Goal: Obtain resource: Download file/media

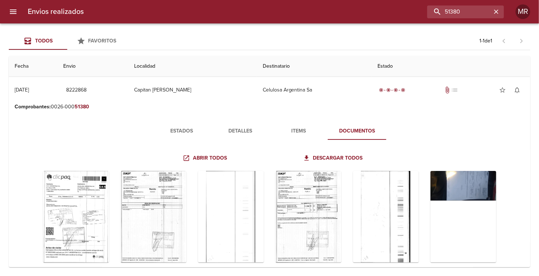
click at [102, 39] on span "Favoritos" at bounding box center [102, 41] width 28 height 6
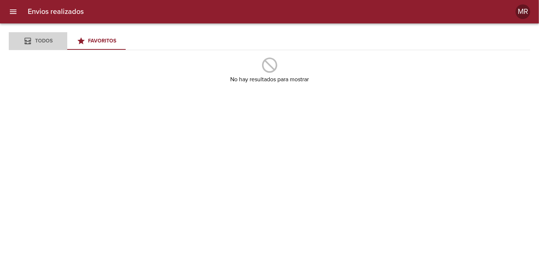
click at [40, 41] on span "Todos" at bounding box center [44, 41] width 18 height 6
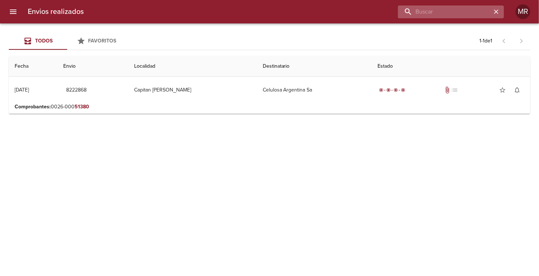
click at [461, 7] on input "buscar" at bounding box center [445, 11] width 94 height 13
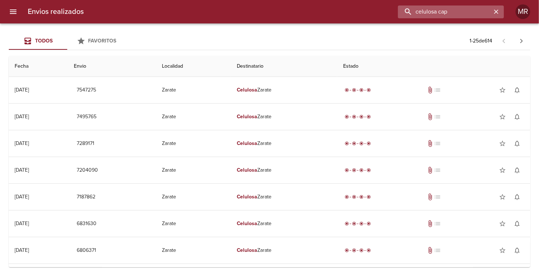
click at [408, 11] on input "celulosa cap" at bounding box center [445, 11] width 94 height 13
click at [408, 12] on input "celulosa cap" at bounding box center [445, 11] width 94 height 13
click at [461, 11] on input "celulosa cap" at bounding box center [445, 11] width 94 height 13
type input "celulosa cap"
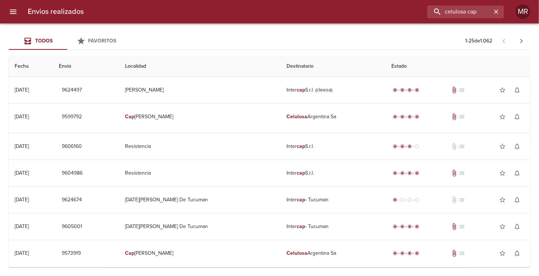
click at [524, 40] on icon "button" at bounding box center [521, 41] width 9 height 9
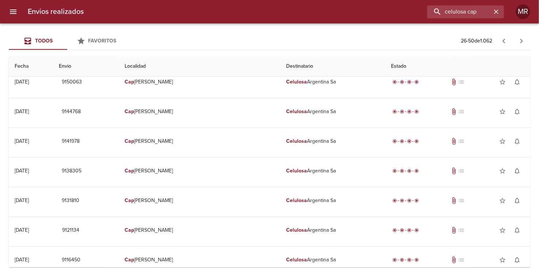
scroll to position [541, 0]
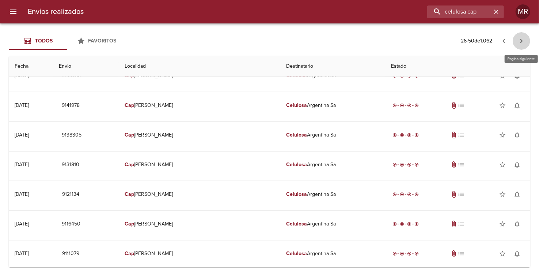
click at [519, 39] on icon "button" at bounding box center [521, 41] width 9 height 9
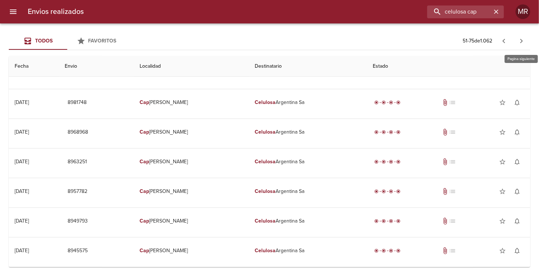
scroll to position [0, 0]
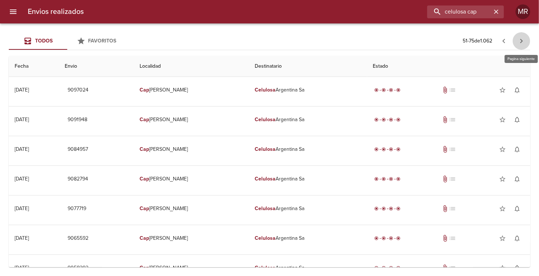
click at [519, 39] on icon "button" at bounding box center [521, 41] width 9 height 9
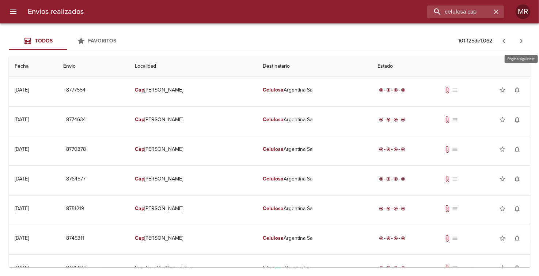
click at [519, 39] on icon "button" at bounding box center [521, 41] width 9 height 9
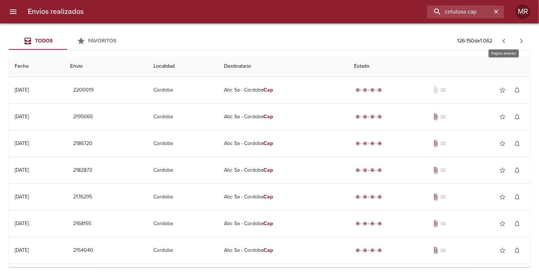
click at [503, 41] on icon "button" at bounding box center [504, 41] width 9 height 9
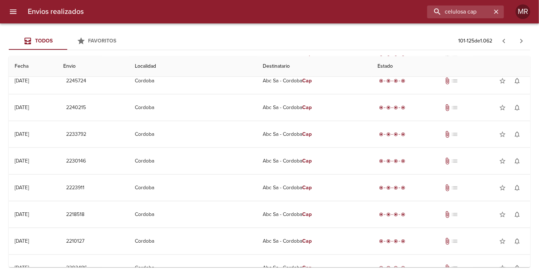
scroll to position [492, 0]
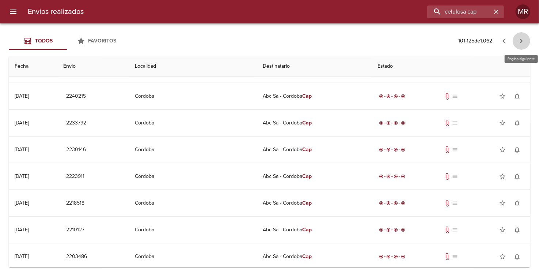
click at [521, 44] on icon "button" at bounding box center [521, 41] width 9 height 9
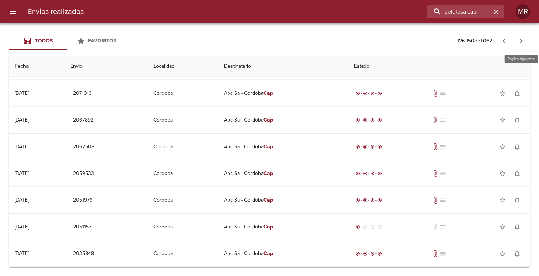
scroll to position [0, 0]
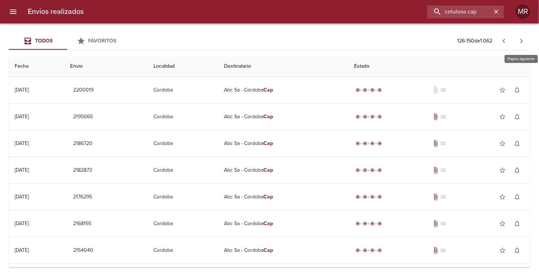
click at [521, 44] on icon "button" at bounding box center [521, 41] width 9 height 9
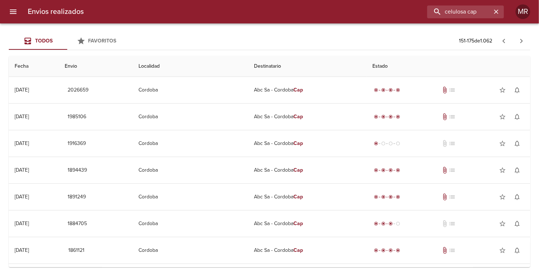
click at [33, 66] on th "Fecha" at bounding box center [34, 66] width 50 height 21
click at [18, 66] on th "Fecha" at bounding box center [34, 66] width 50 height 21
click at [525, 38] on icon "button" at bounding box center [521, 41] width 9 height 9
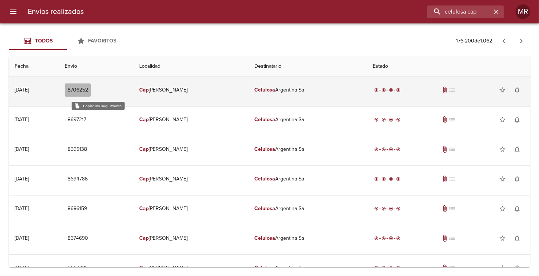
click at [88, 90] on span "8706252" at bounding box center [78, 90] width 20 height 9
click at [168, 90] on td "Cap itan Bermudez" at bounding box center [191, 90] width 116 height 26
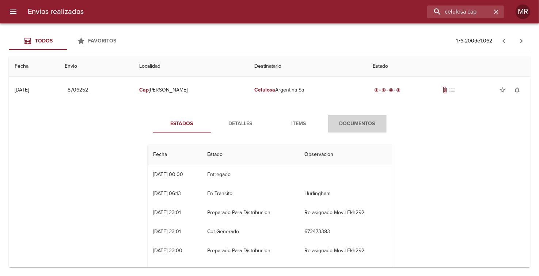
click at [351, 125] on span "Documentos" at bounding box center [358, 123] width 50 height 9
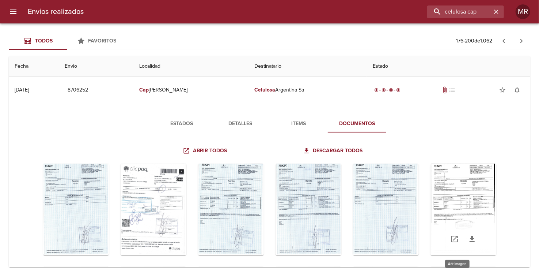
click at [457, 197] on div "Tabla de envíos del cliente" at bounding box center [464, 208] width 66 height 91
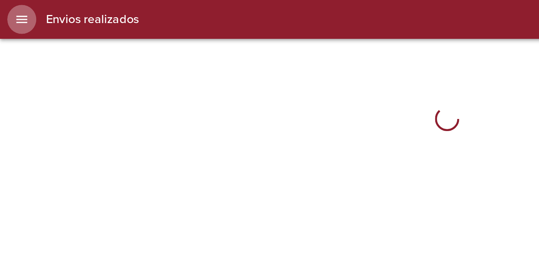
click at [16, 12] on icon "menu" at bounding box center [13, 11] width 9 height 9
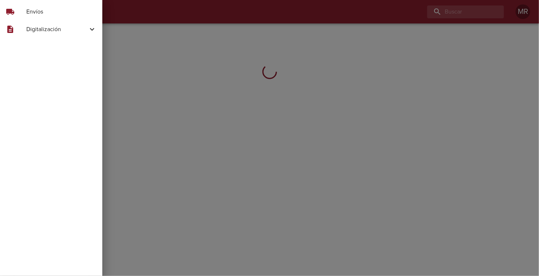
click at [475, 15] on div at bounding box center [269, 138] width 539 height 276
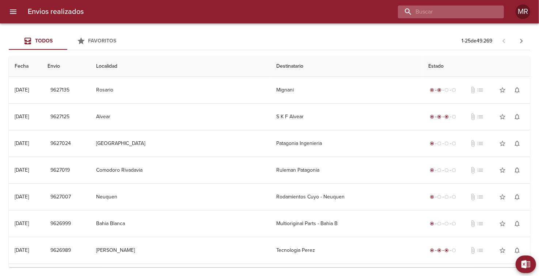
click at [453, 16] on input "buscar" at bounding box center [445, 11] width 94 height 13
type input "celulosa capit"
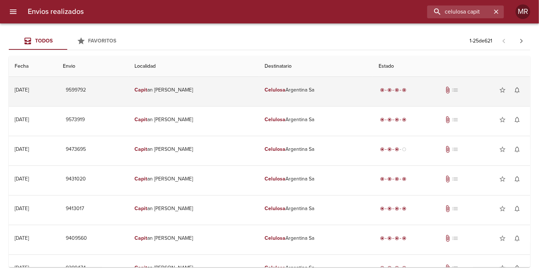
click at [29, 92] on div "17/09/2025" at bounding box center [22, 90] width 14 height 6
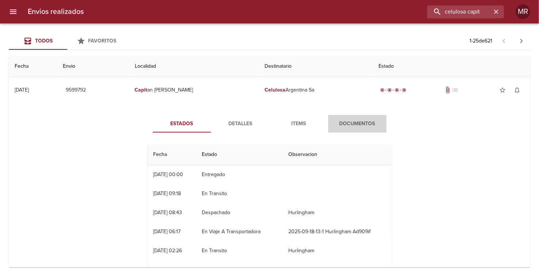
click at [356, 120] on span "Documentos" at bounding box center [358, 123] width 50 height 9
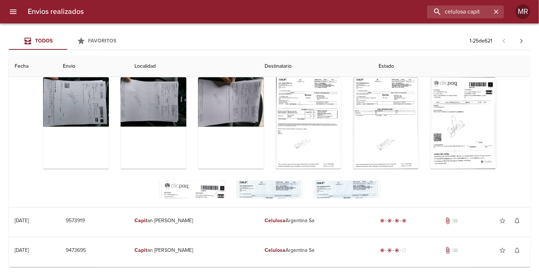
scroll to position [89, 0]
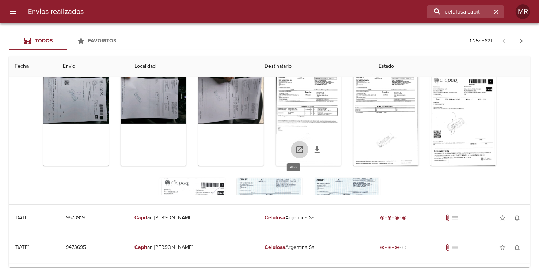
click at [295, 150] on icon "Tabla de envíos del cliente" at bounding box center [299, 149] width 9 height 9
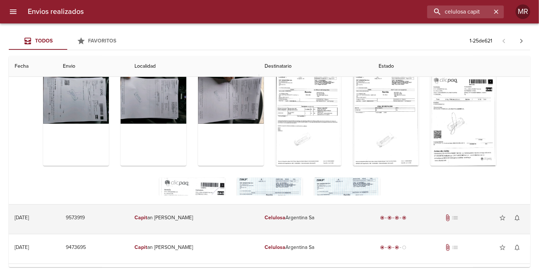
click at [298, 215] on td "Celulosa Argentina Sa" at bounding box center [316, 217] width 114 height 26
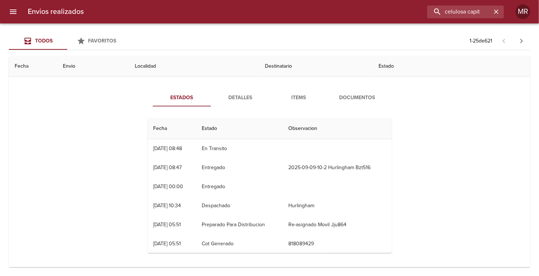
scroll to position [244, 0]
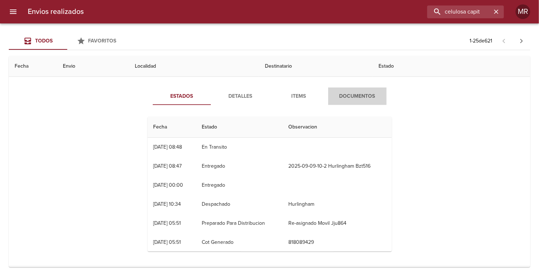
click at [361, 98] on span "Documentos" at bounding box center [358, 96] width 50 height 9
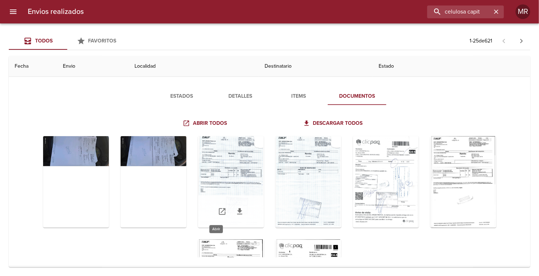
click at [218, 213] on icon "Tabla de envíos del cliente" at bounding box center [222, 211] width 9 height 9
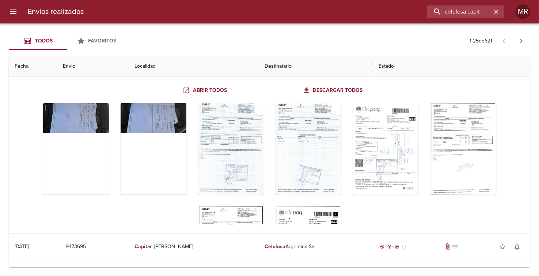
scroll to position [279, 0]
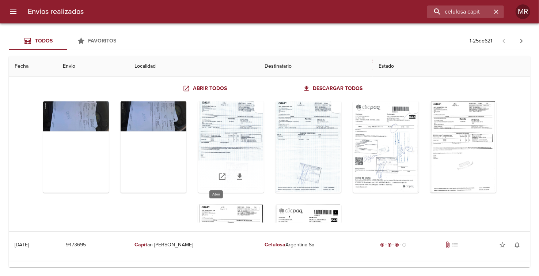
click at [218, 179] on icon "Tabla de envíos del cliente" at bounding box center [222, 176] width 9 height 9
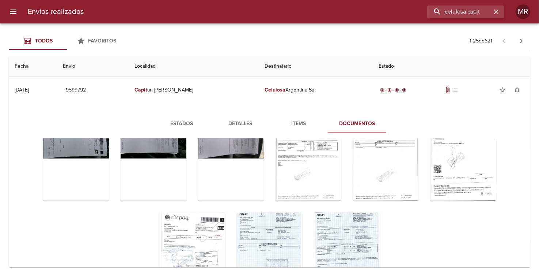
scroll to position [0, 0]
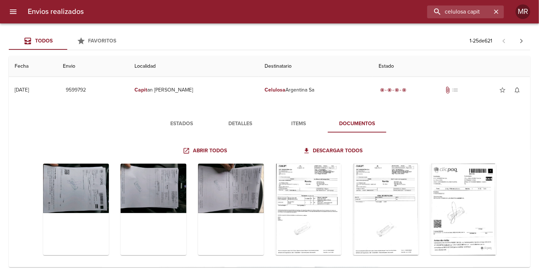
click at [176, 119] on span "Estados" at bounding box center [182, 123] width 50 height 9
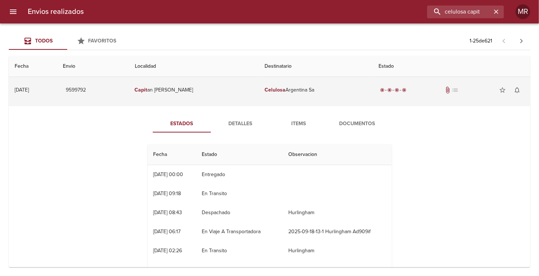
click at [186, 94] on td "Capit an Bermudez" at bounding box center [194, 90] width 130 height 26
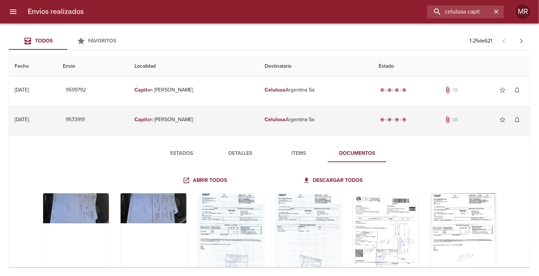
click at [186, 114] on td "Capit an Bermudez" at bounding box center [194, 119] width 130 height 26
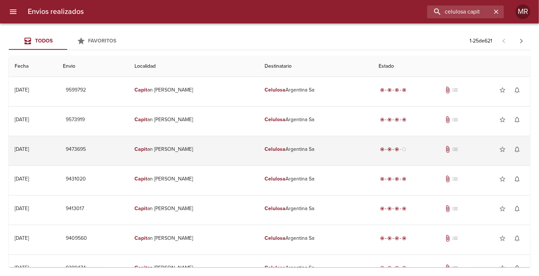
click at [189, 145] on td "Capit an Bermudez" at bounding box center [194, 149] width 130 height 26
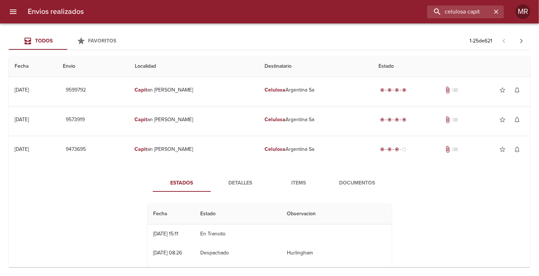
click at [348, 183] on span "Documentos" at bounding box center [358, 182] width 50 height 9
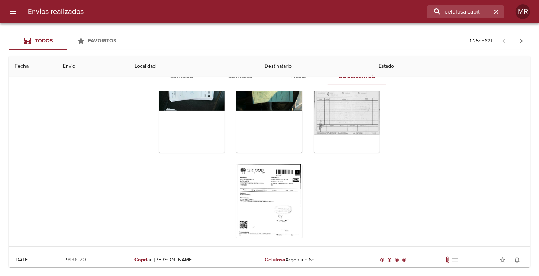
scroll to position [65, 0]
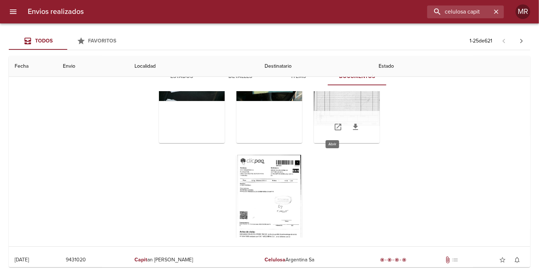
click at [335, 128] on icon "Tabla de envíos del cliente" at bounding box center [338, 127] width 7 height 7
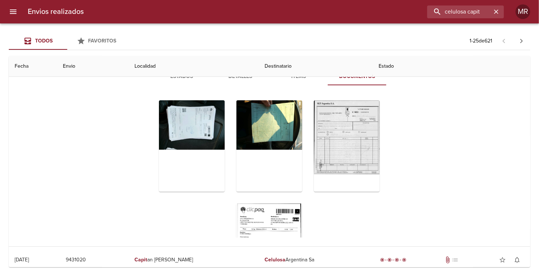
scroll to position [10, 0]
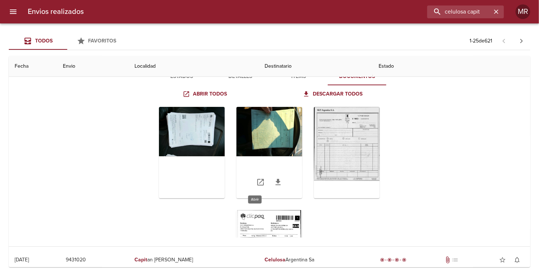
click at [256, 181] on icon "Tabla de envíos del cliente" at bounding box center [260, 182] width 9 height 9
click at [179, 182] on icon "Tabla de envíos del cliente" at bounding box center [183, 182] width 9 height 9
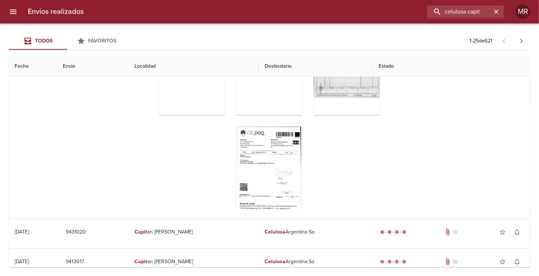
scroll to position [69, 0]
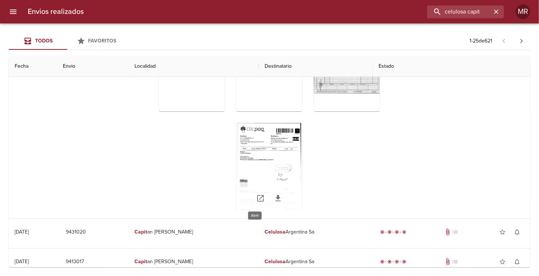
click at [256, 199] on icon "Tabla de envíos del cliente" at bounding box center [260, 198] width 9 height 9
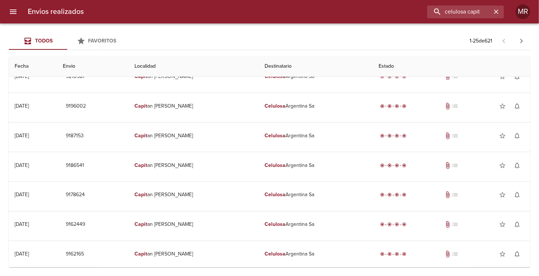
scroll to position [734, 0]
click at [522, 38] on icon "button" at bounding box center [521, 41] width 9 height 9
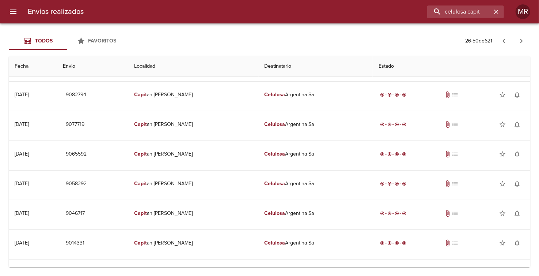
scroll to position [295, 0]
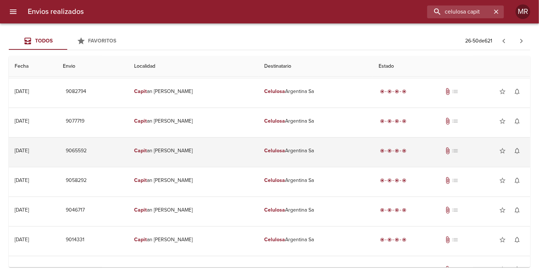
click at [29, 151] on div "[DATE]" at bounding box center [22, 150] width 14 height 6
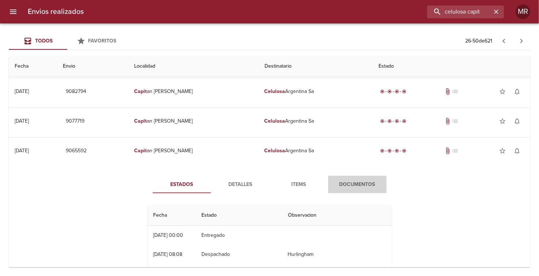
click at [358, 182] on span "Documentos" at bounding box center [358, 184] width 50 height 9
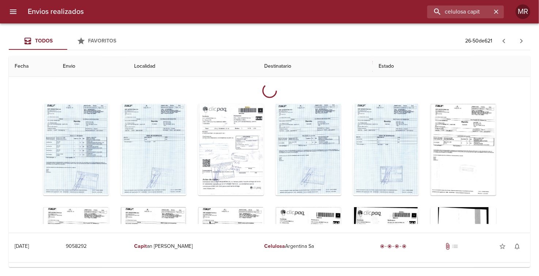
scroll to position [426, 0]
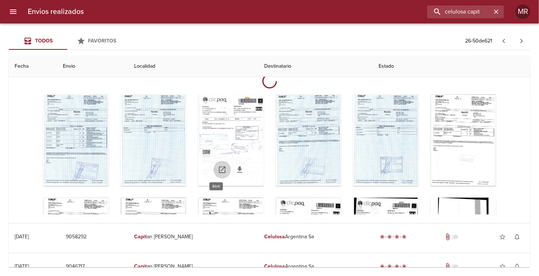
click at [218, 166] on icon "Tabla de envíos del cliente" at bounding box center [222, 169] width 9 height 9
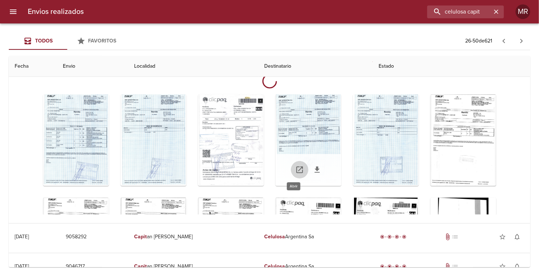
click at [295, 167] on icon "Tabla de envíos del cliente" at bounding box center [299, 169] width 9 height 9
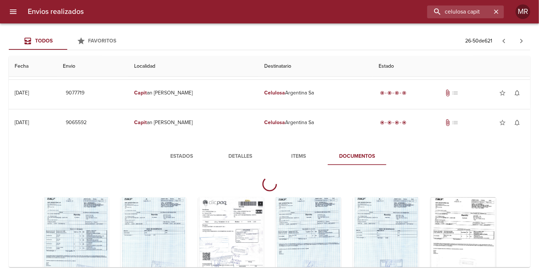
scroll to position [292, 0]
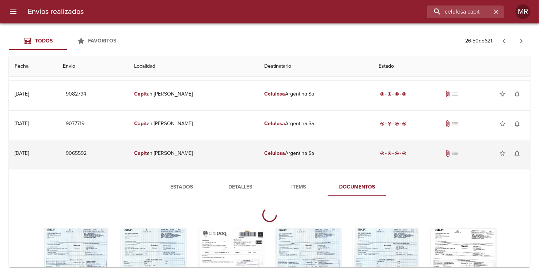
click at [286, 151] on td "Celulosa Argentina Sa" at bounding box center [316, 153] width 114 height 26
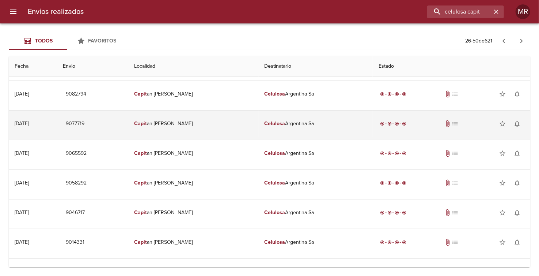
click at [176, 123] on td "Capit an [PERSON_NAME]" at bounding box center [193, 123] width 130 height 26
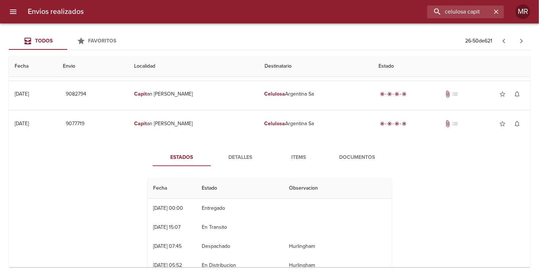
click at [357, 156] on span "Documentos" at bounding box center [358, 157] width 50 height 9
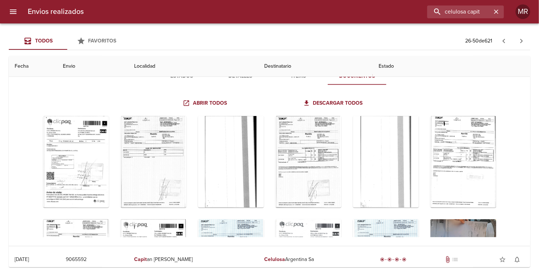
scroll to position [376, 0]
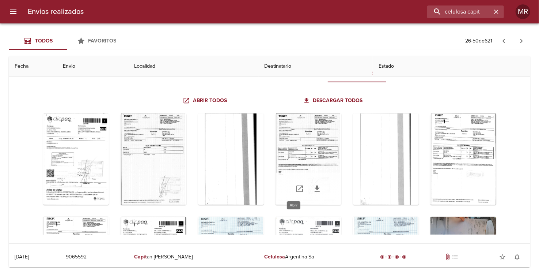
click at [295, 189] on icon "Tabla de envíos del cliente" at bounding box center [299, 188] width 9 height 9
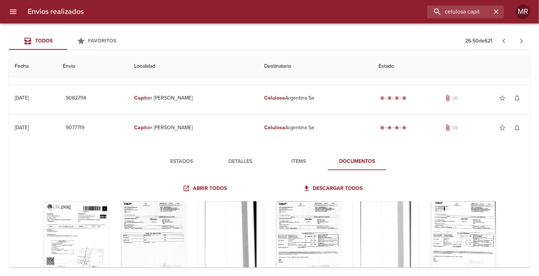
scroll to position [286, 0]
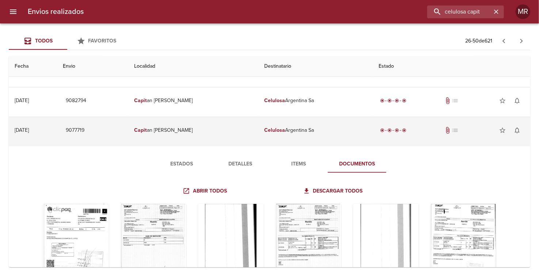
click at [301, 129] on td "Celulosa Argentina Sa" at bounding box center [316, 130] width 114 height 26
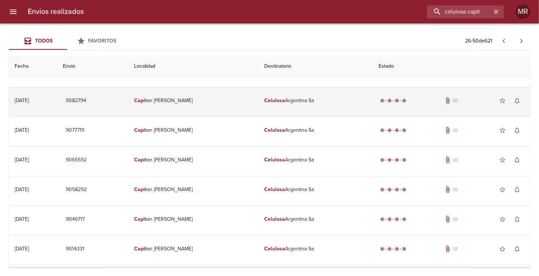
click at [288, 101] on td "Celulosa Argentina Sa" at bounding box center [316, 100] width 114 height 26
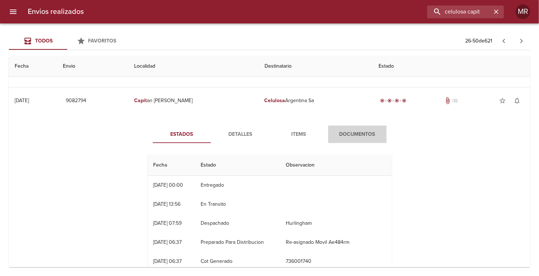
click at [354, 137] on span "Documentos" at bounding box center [358, 134] width 50 height 9
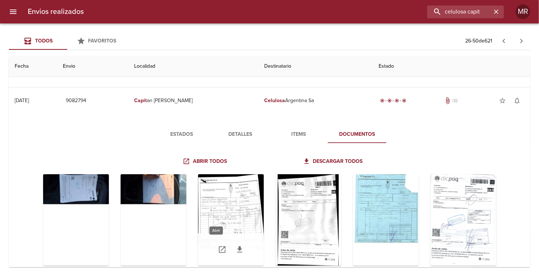
click at [218, 247] on icon "Tabla de envíos del cliente" at bounding box center [222, 249] width 9 height 9
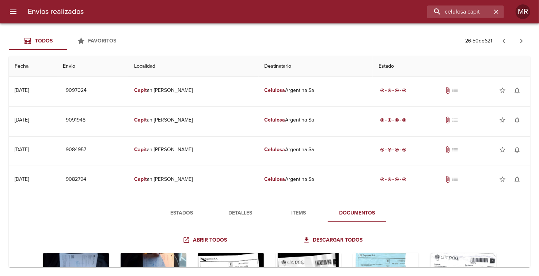
scroll to position [200, 0]
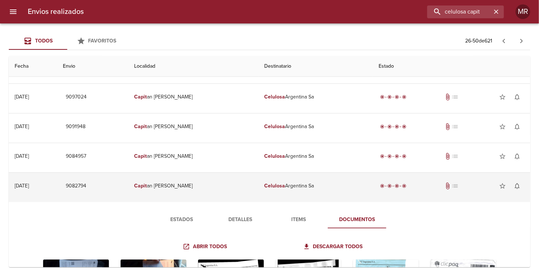
click at [287, 185] on td "Celulosa Argentina Sa" at bounding box center [316, 186] width 114 height 26
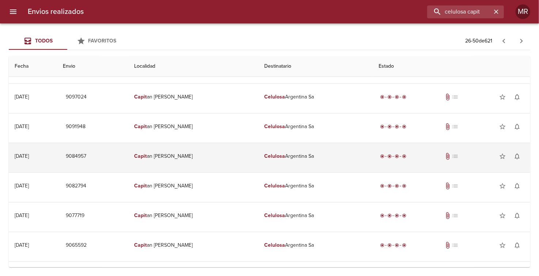
click at [277, 153] on em "Celulosa" at bounding box center [275, 156] width 21 height 6
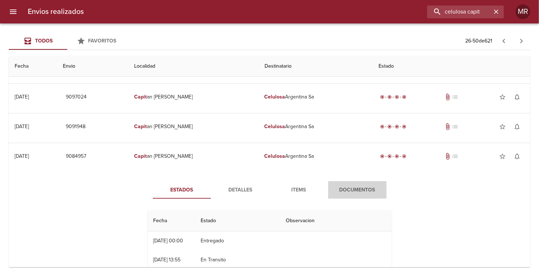
click at [352, 189] on span "Documentos" at bounding box center [358, 189] width 50 height 9
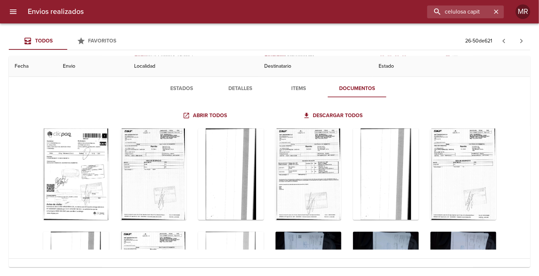
scroll to position [312, 0]
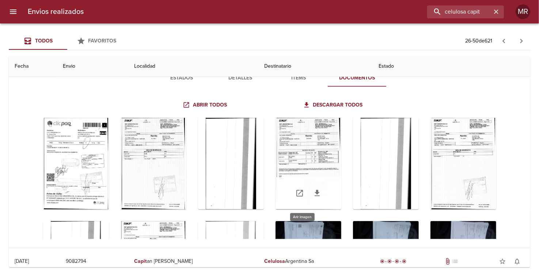
click at [313, 162] on div "Tabla de envíos del cliente" at bounding box center [309, 163] width 66 height 91
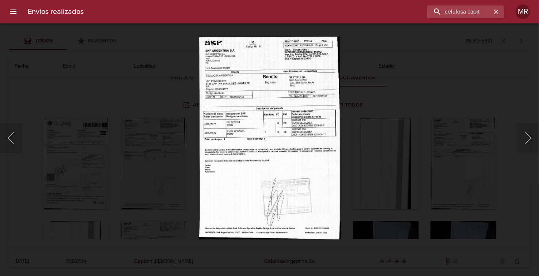
click at [298, 123] on img "Lightbox" at bounding box center [269, 138] width 141 height 203
click at [12, 138] on button "Anterior" at bounding box center [11, 137] width 22 height 29
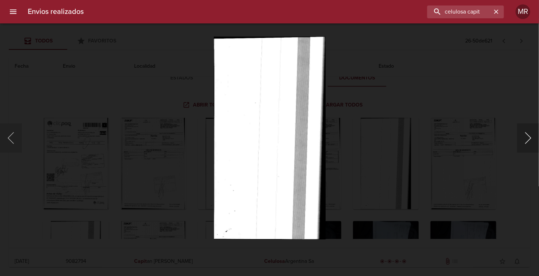
click at [528, 140] on button "Siguiente" at bounding box center [528, 137] width 22 height 29
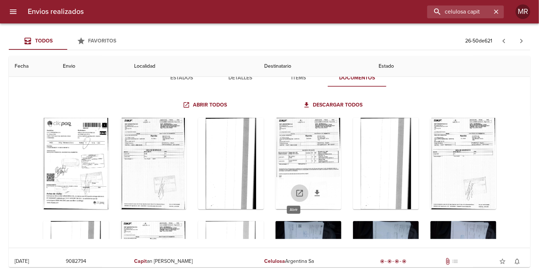
click at [295, 193] on icon "Tabla de envíos del cliente" at bounding box center [299, 193] width 9 height 9
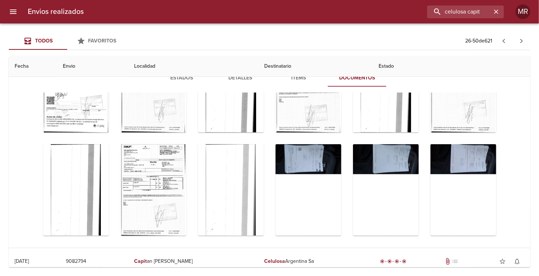
scroll to position [78, 0]
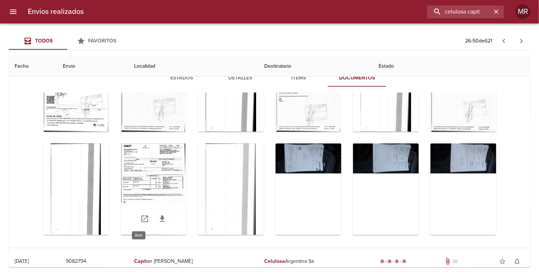
click at [140, 216] on icon "Tabla de envíos del cliente" at bounding box center [144, 218] width 9 height 9
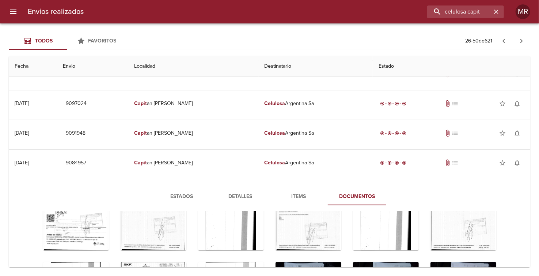
scroll to position [178, 0]
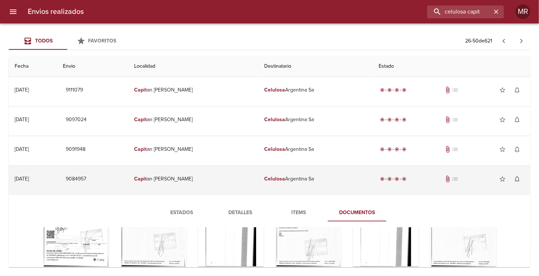
click at [268, 179] on em "Celulosa" at bounding box center [275, 178] width 21 height 6
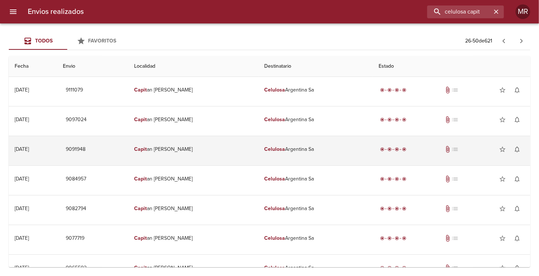
click at [271, 150] on em "Celulosa" at bounding box center [275, 149] width 21 height 6
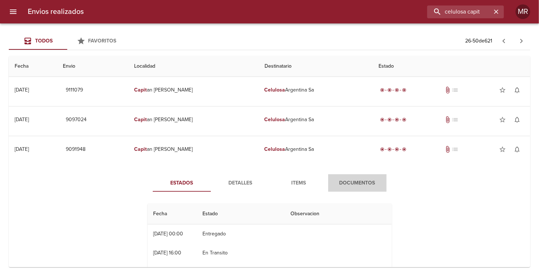
click at [352, 179] on span "Documentos" at bounding box center [358, 182] width 50 height 9
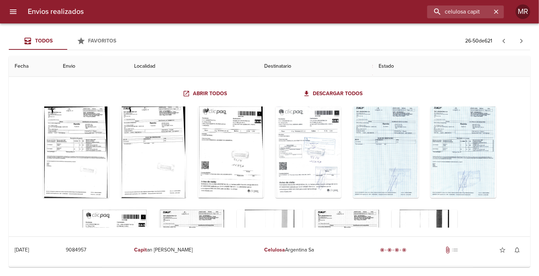
scroll to position [290, 0]
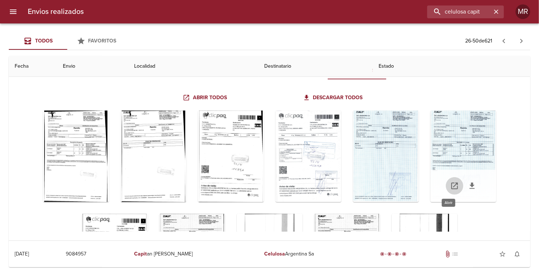
click at [451, 184] on icon "Tabla de envíos del cliente" at bounding box center [454, 185] width 7 height 7
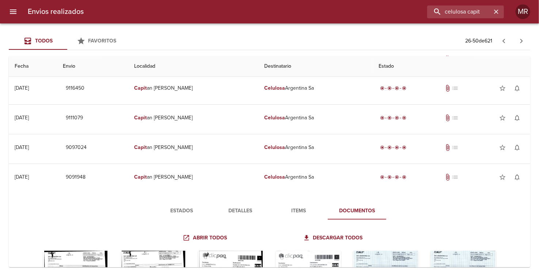
scroll to position [144, 0]
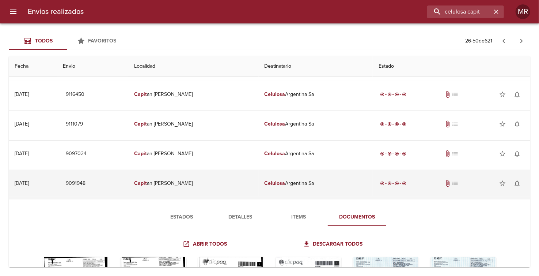
click at [294, 188] on td "Celulosa Argentina Sa" at bounding box center [316, 183] width 114 height 26
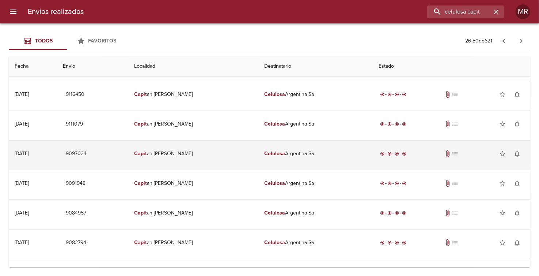
click at [292, 153] on td "Celulosa Argentina Sa" at bounding box center [316, 153] width 114 height 26
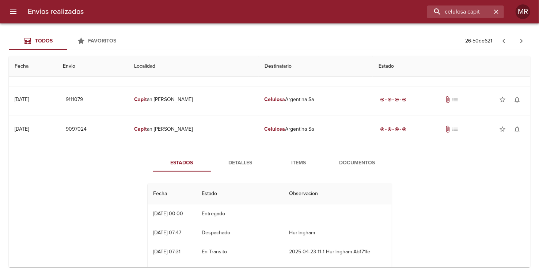
scroll to position [253, 0]
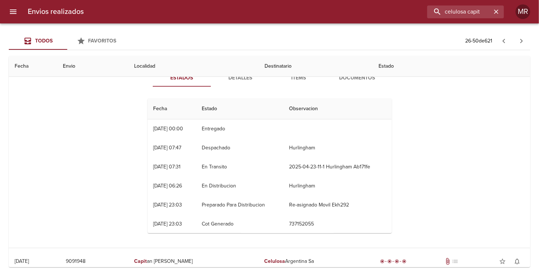
click at [351, 80] on span "Documentos" at bounding box center [358, 77] width 50 height 9
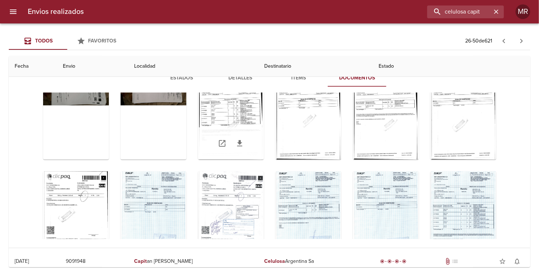
scroll to position [73, 0]
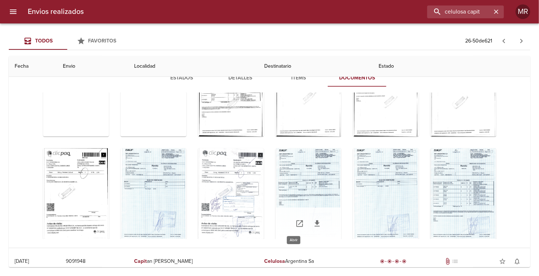
click at [296, 221] on icon "Tabla de envíos del cliente" at bounding box center [299, 223] width 7 height 7
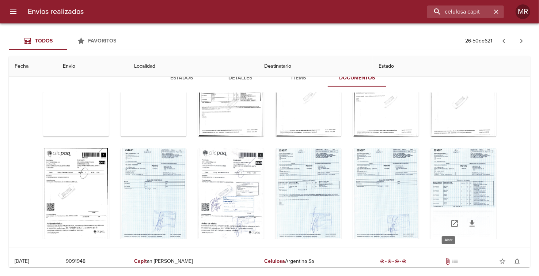
click at [451, 225] on icon "Tabla de envíos del cliente" at bounding box center [454, 223] width 7 height 7
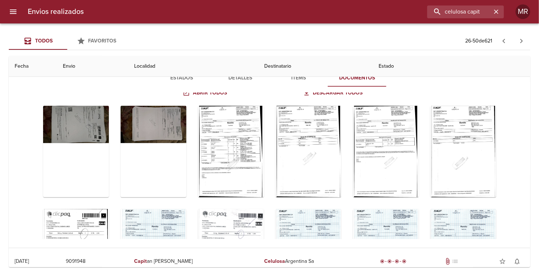
scroll to position [0, 0]
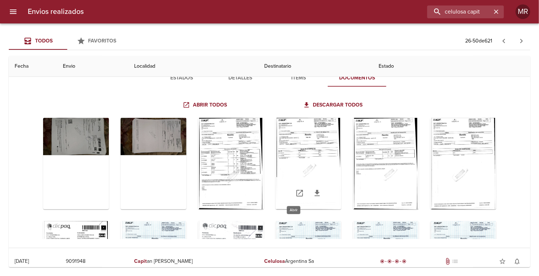
click at [295, 190] on icon "Tabla de envíos del cliente" at bounding box center [299, 193] width 9 height 9
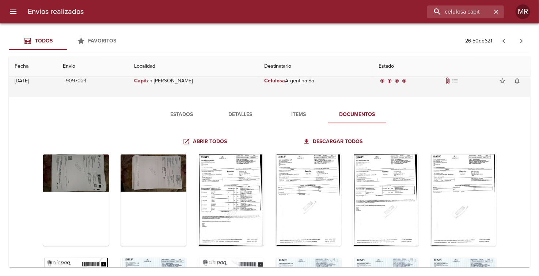
scroll to position [180, 0]
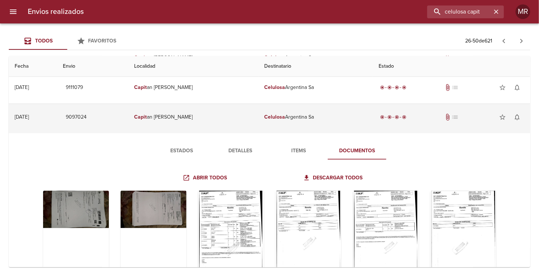
click at [291, 116] on td "Celulosa Argentina Sa" at bounding box center [316, 117] width 114 height 26
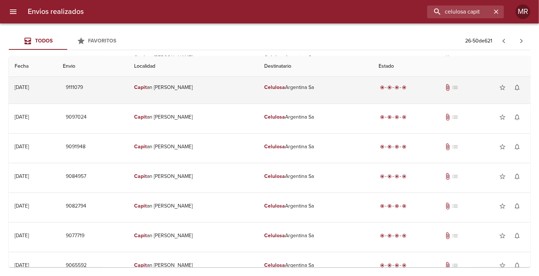
click at [287, 86] on td "Celulosa Argentina Sa" at bounding box center [316, 87] width 114 height 26
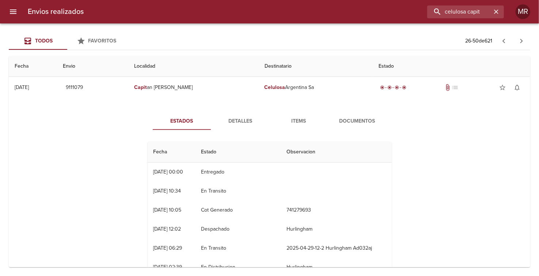
click at [345, 113] on button "Documentos" at bounding box center [357, 121] width 58 height 18
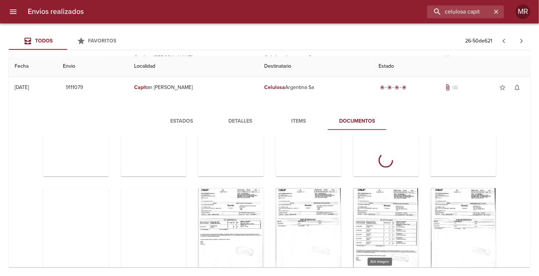
scroll to position [110, 0]
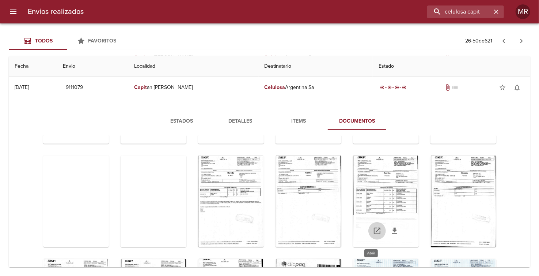
click at [373, 228] on icon "Tabla de envíos del cliente" at bounding box center [377, 230] width 9 height 9
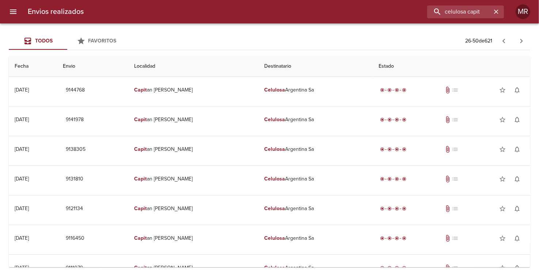
scroll to position [110, 0]
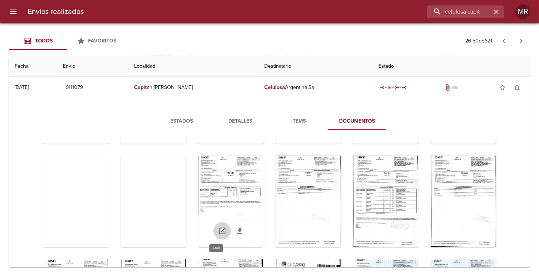
click at [219, 228] on icon "Tabla de envíos del cliente" at bounding box center [222, 230] width 7 height 7
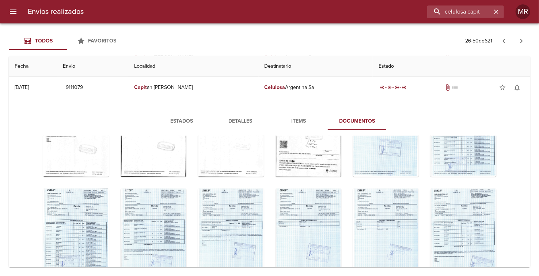
scroll to position [292, 0]
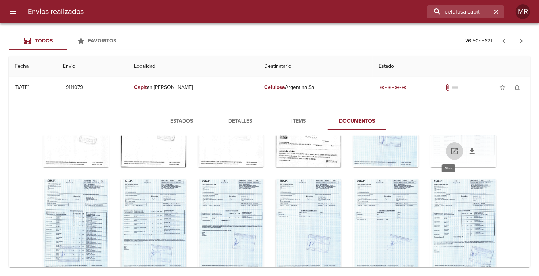
click at [450, 151] on icon "Tabla de envíos del cliente" at bounding box center [454, 151] width 9 height 9
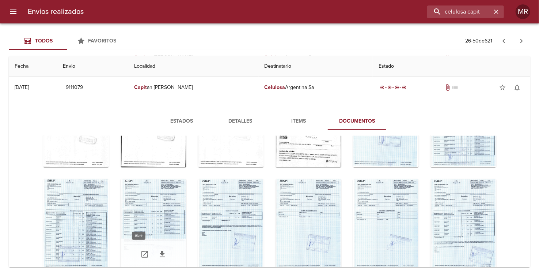
click at [140, 254] on icon "Tabla de envíos del cliente" at bounding box center [144, 254] width 9 height 9
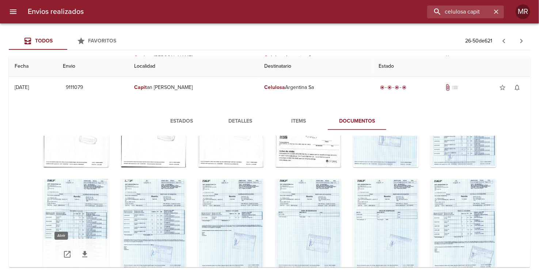
click at [63, 253] on icon "Tabla de envíos del cliente" at bounding box center [67, 254] width 9 height 9
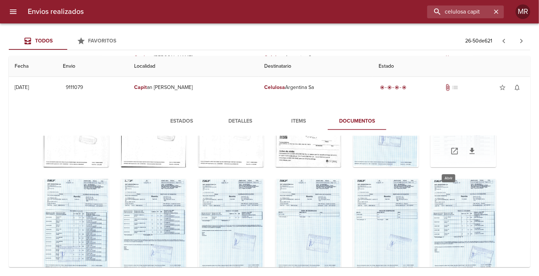
click at [450, 152] on icon "Tabla de envíos del cliente" at bounding box center [454, 151] width 9 height 9
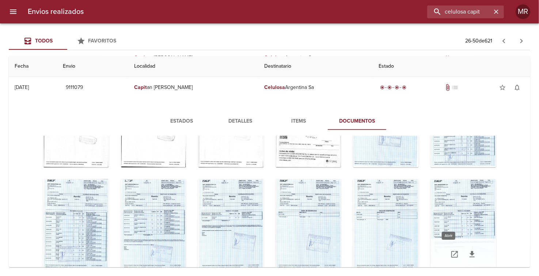
click at [450, 251] on icon "Tabla de envíos del cliente" at bounding box center [454, 254] width 9 height 9
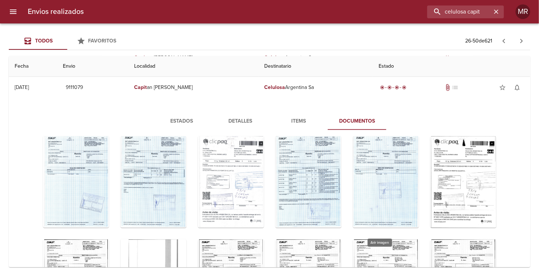
scroll to position [439, 0]
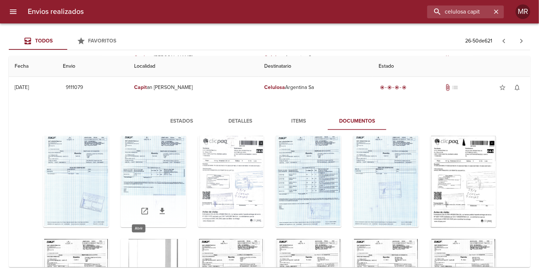
click at [141, 210] on icon "Tabla de envíos del cliente" at bounding box center [144, 211] width 7 height 7
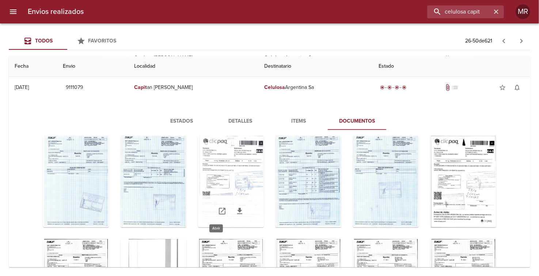
click at [219, 210] on icon "Tabla de envíos del cliente" at bounding box center [222, 211] width 7 height 7
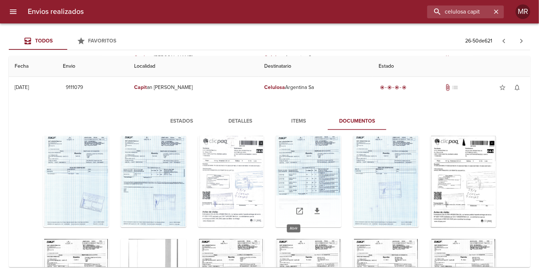
click at [296, 209] on icon "Tabla de envíos del cliente" at bounding box center [299, 211] width 7 height 7
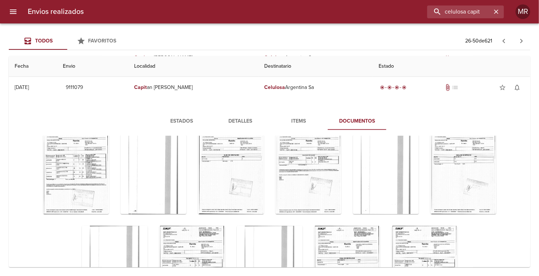
scroll to position [699, 0]
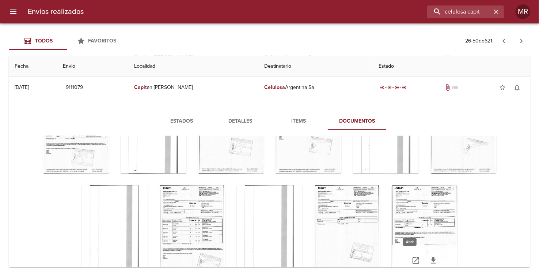
click at [413, 261] on icon "Tabla de envíos del cliente" at bounding box center [416, 260] width 7 height 7
click at [179, 258] on icon "Tabla de envíos del cliente" at bounding box center [183, 260] width 9 height 9
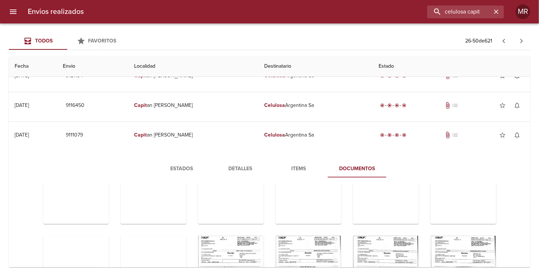
scroll to position [118, 0]
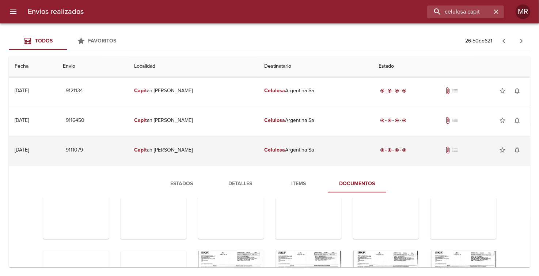
click at [259, 147] on td "Celulosa Argentina Sa" at bounding box center [316, 150] width 114 height 26
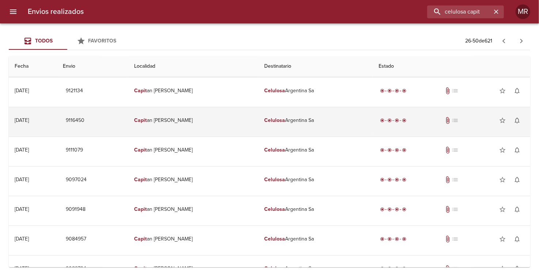
click at [188, 120] on td "Capit an [PERSON_NAME]" at bounding box center [193, 120] width 130 height 26
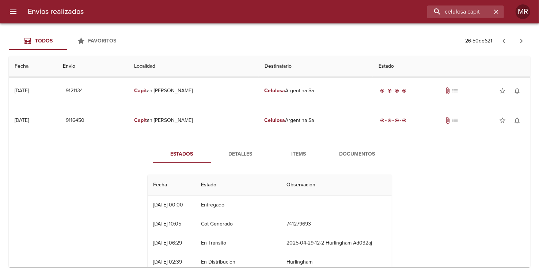
scroll to position [38, 0]
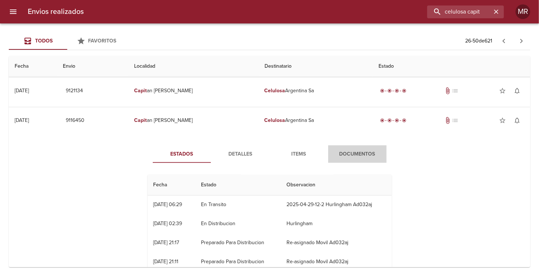
click at [355, 152] on span "Documentos" at bounding box center [358, 154] width 50 height 9
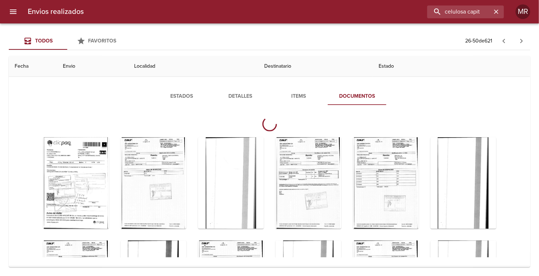
scroll to position [154, 0]
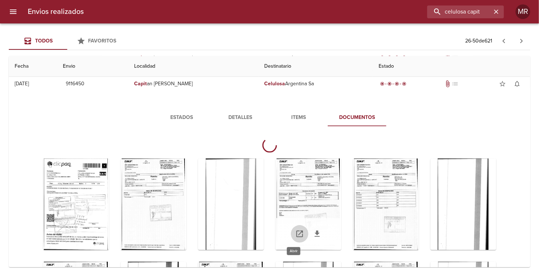
click at [295, 232] on icon "Tabla de envíos del cliente" at bounding box center [299, 233] width 9 height 9
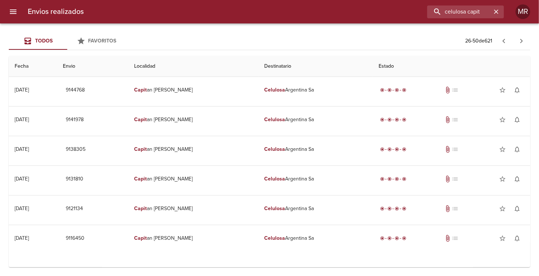
scroll to position [110, 0]
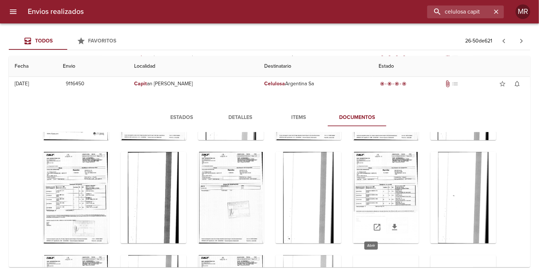
click at [373, 228] on icon "Tabla de envíos del cliente" at bounding box center [377, 227] width 9 height 9
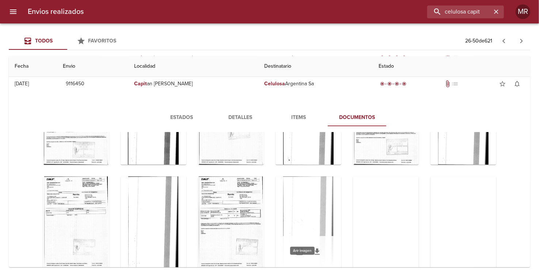
scroll to position [219, 0]
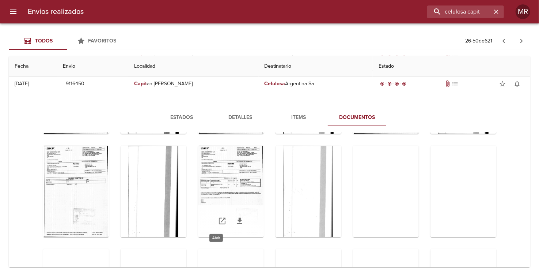
click at [218, 220] on icon "Tabla de envíos del cliente" at bounding box center [222, 220] width 9 height 9
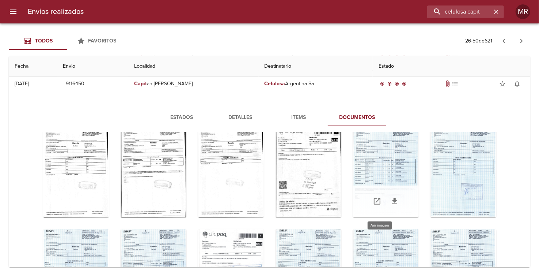
scroll to position [585, 0]
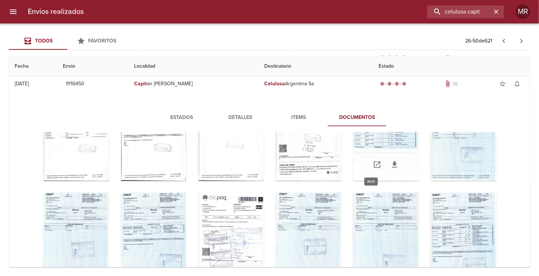
click at [374, 165] on icon "Tabla de envíos del cliente" at bounding box center [377, 164] width 9 height 9
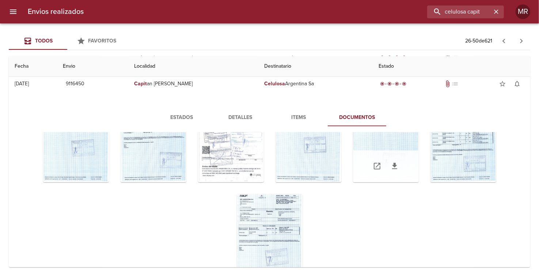
scroll to position [695, 0]
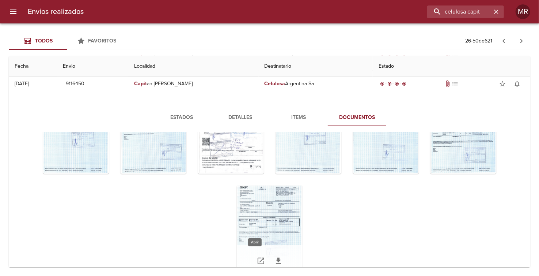
click at [257, 264] on icon "Tabla de envíos del cliente" at bounding box center [261, 260] width 9 height 9
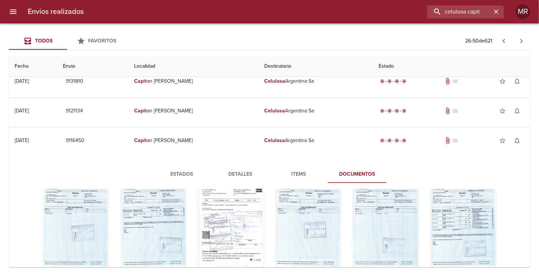
scroll to position [64, 0]
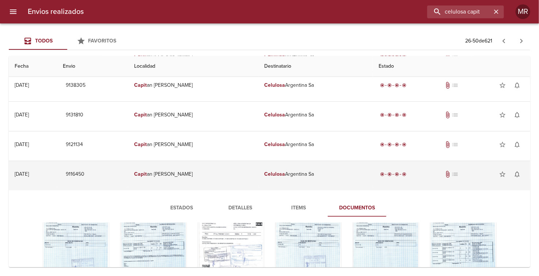
click at [278, 177] on td "Celulosa Argentina Sa" at bounding box center [316, 174] width 114 height 26
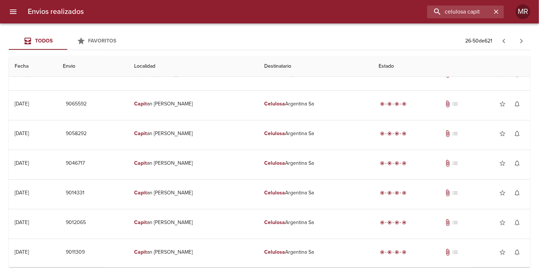
scroll to position [345, 0]
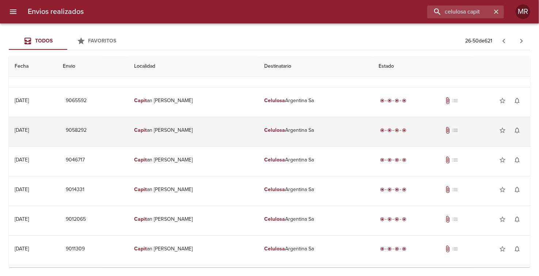
click at [186, 130] on td "Capit an [PERSON_NAME]" at bounding box center [193, 130] width 130 height 26
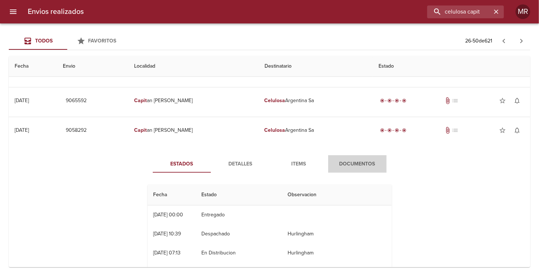
click at [339, 163] on span "Documentos" at bounding box center [358, 163] width 50 height 9
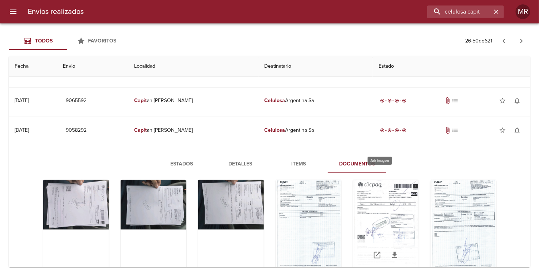
scroll to position [36, 0]
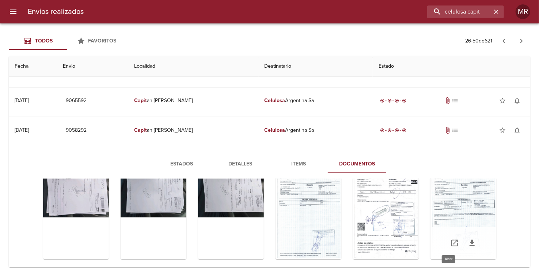
click at [451, 243] on icon "Tabla de envíos del cliente" at bounding box center [454, 242] width 7 height 7
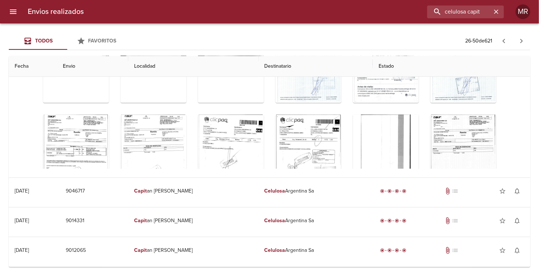
scroll to position [508, 0]
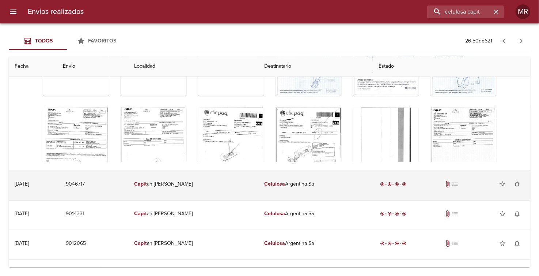
click at [190, 183] on td "Capit an [PERSON_NAME]" at bounding box center [193, 184] width 130 height 26
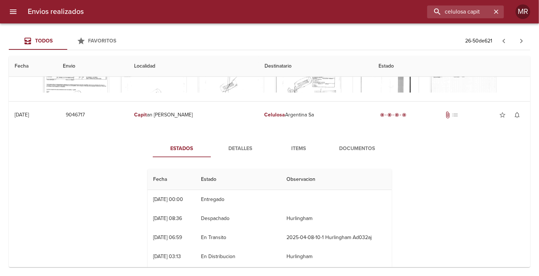
scroll to position [581, 0]
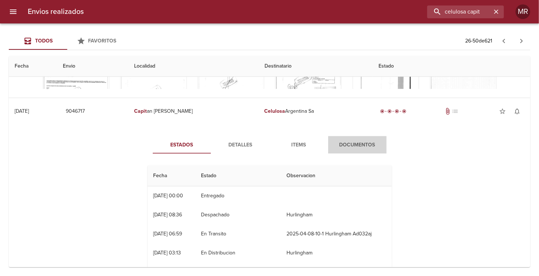
click at [359, 141] on span "Documentos" at bounding box center [358, 144] width 50 height 9
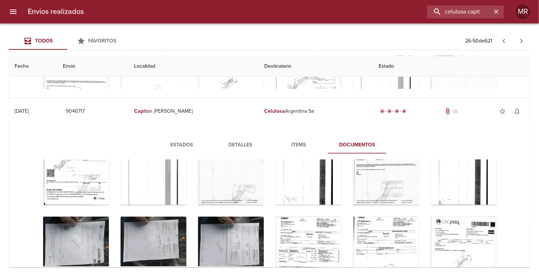
scroll to position [0, 0]
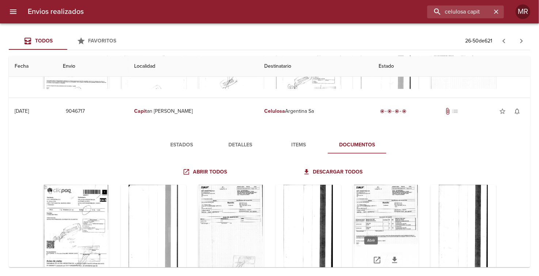
click at [371, 262] on link "Tabla de envíos del cliente" at bounding box center [377, 260] width 18 height 18
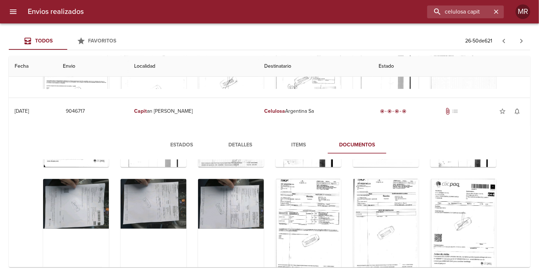
scroll to position [110, 0]
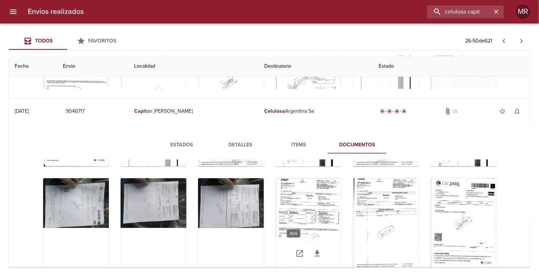
click at [295, 250] on icon "Tabla de envíos del cliente" at bounding box center [299, 253] width 9 height 9
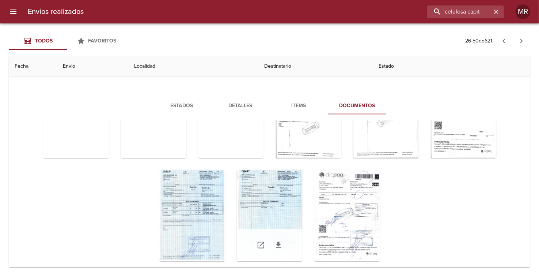
scroll to position [654, 0]
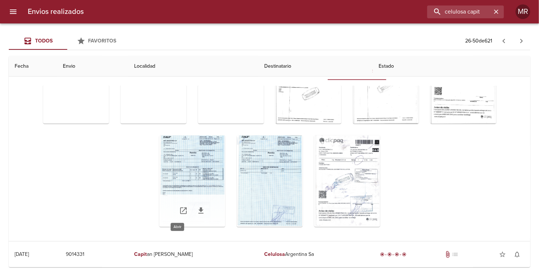
click at [179, 211] on icon "Tabla de envíos del cliente" at bounding box center [183, 210] width 9 height 9
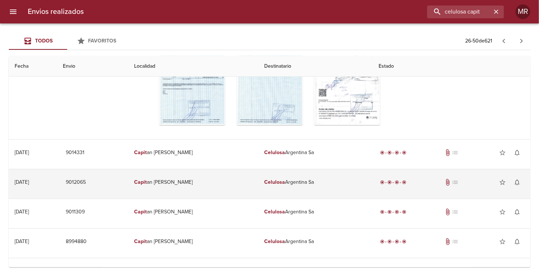
scroll to position [763, 0]
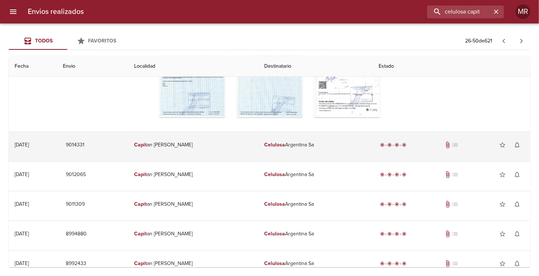
click at [186, 141] on td "Capit an [PERSON_NAME]" at bounding box center [193, 145] width 130 height 26
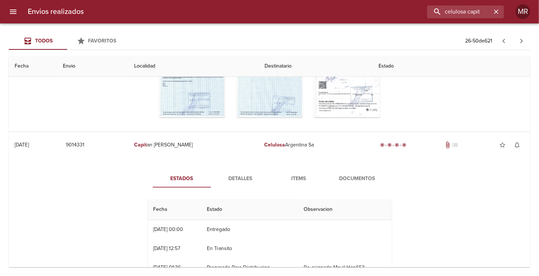
click at [359, 175] on span "Documentos" at bounding box center [358, 178] width 50 height 9
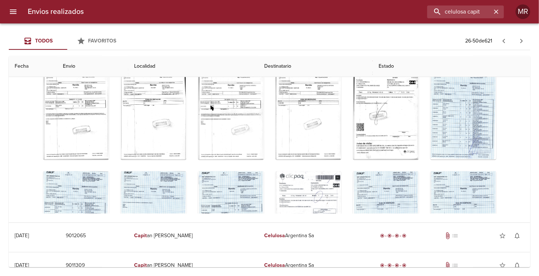
scroll to position [219, 0]
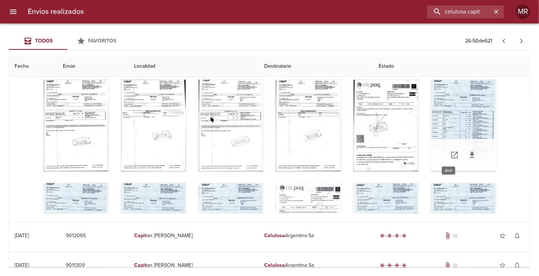
click at [450, 152] on icon "Tabla de envíos del cliente" at bounding box center [454, 154] width 9 height 9
